Goal: Information Seeking & Learning: Learn about a topic

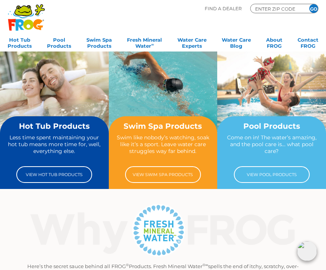
click at [280, 175] on link "View Pool Products" at bounding box center [272, 174] width 76 height 17
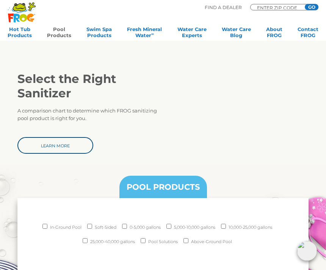
scroll to position [541, 0]
click at [42, 228] on input "In-Ground Pool" at bounding box center [44, 226] width 5 height 5
checkbox input "true"
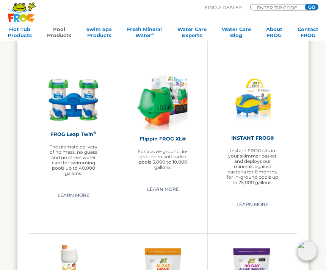
scroll to position [1106, 0]
click at [167, 189] on link "Learn More" at bounding box center [162, 189] width 49 height 12
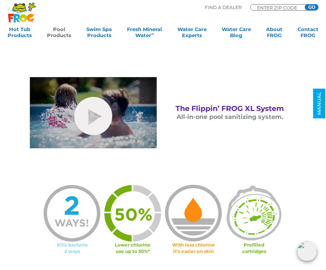
scroll to position [255, 0]
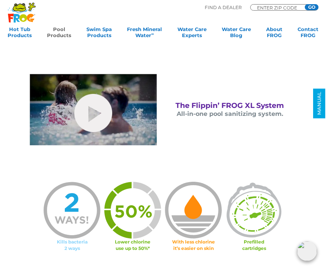
click at [97, 111] on link "hide-me" at bounding box center [93, 113] width 38 height 38
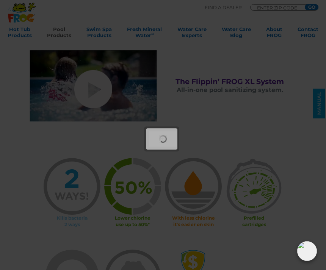
scroll to position [279, 0]
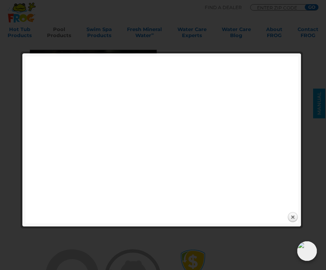
click at [289, 217] on link "Close" at bounding box center [292, 217] width 11 height 11
